Goal: Check status: Check status

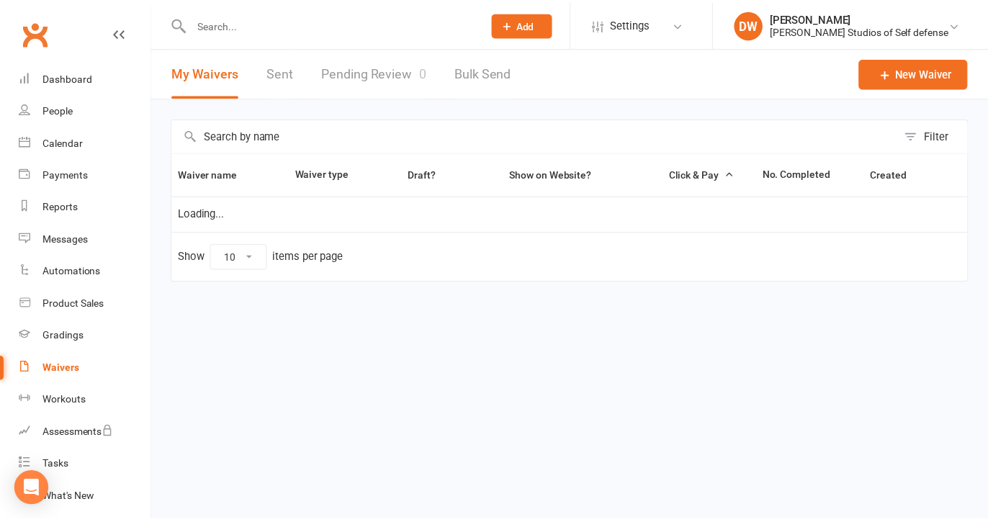
scroll to position [82, 0]
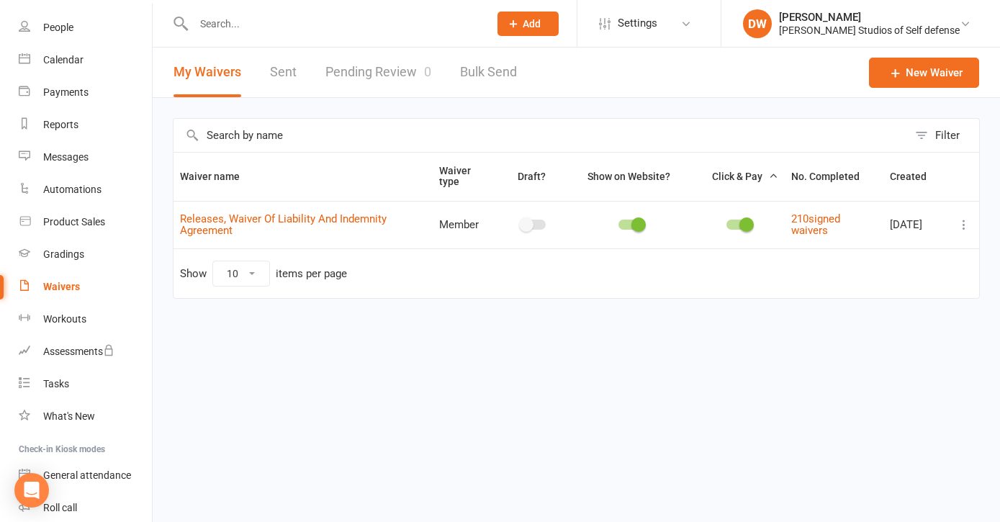
click at [397, 68] on link "Pending Review 0" at bounding box center [379, 73] width 106 height 50
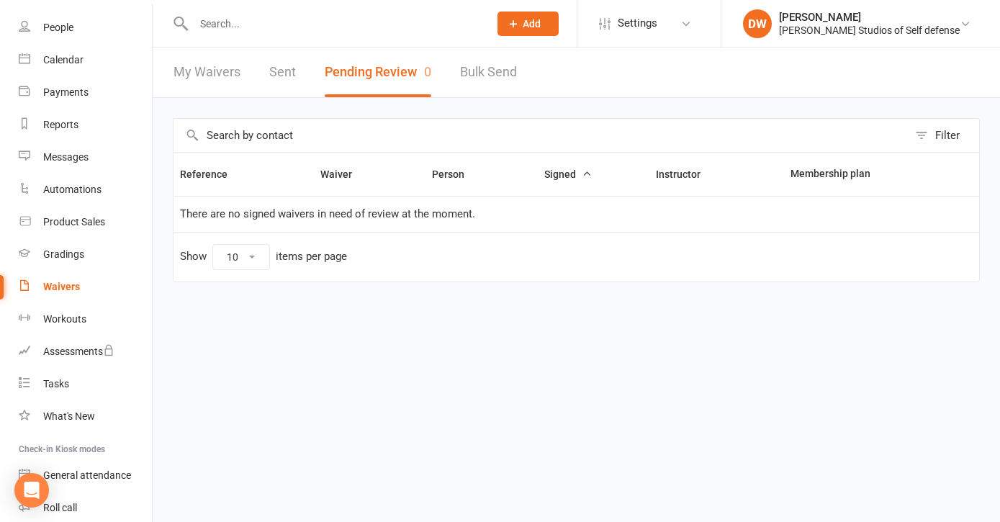
click at [286, 74] on link "Sent" at bounding box center [282, 73] width 27 height 50
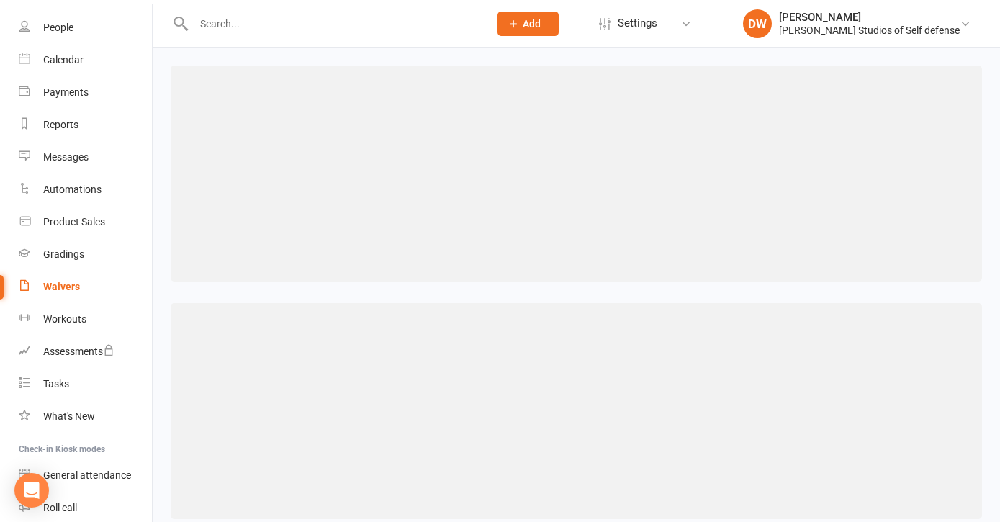
select select "100"
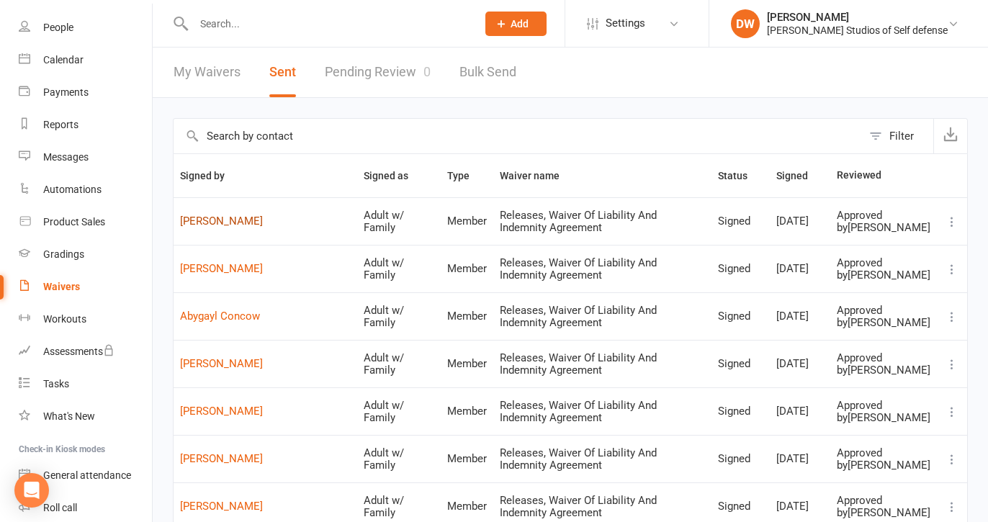
click at [242, 227] on link "[PERSON_NAME]" at bounding box center [265, 221] width 171 height 12
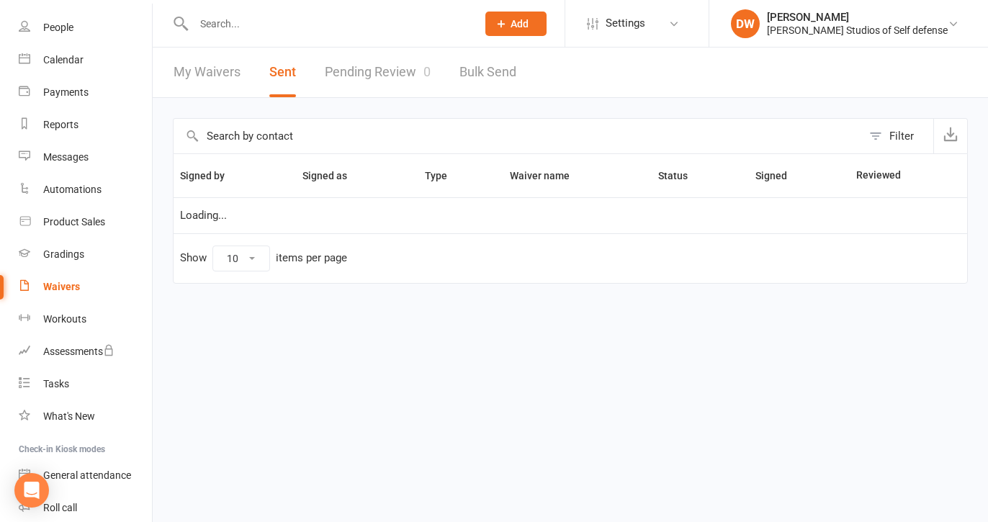
select select "100"
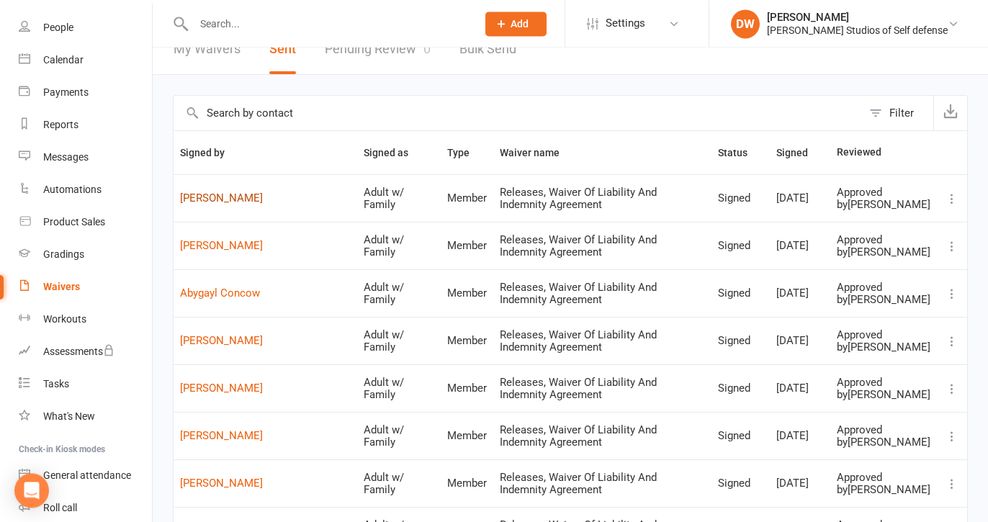
scroll to position [92, 0]
